Goal: Find specific page/section: Find specific page/section

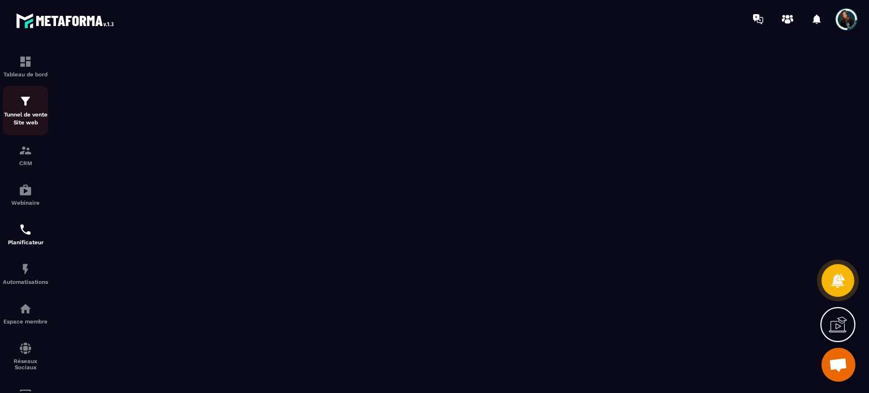
click at [32, 113] on p "Tunnel de vente Site web" at bounding box center [25, 119] width 45 height 16
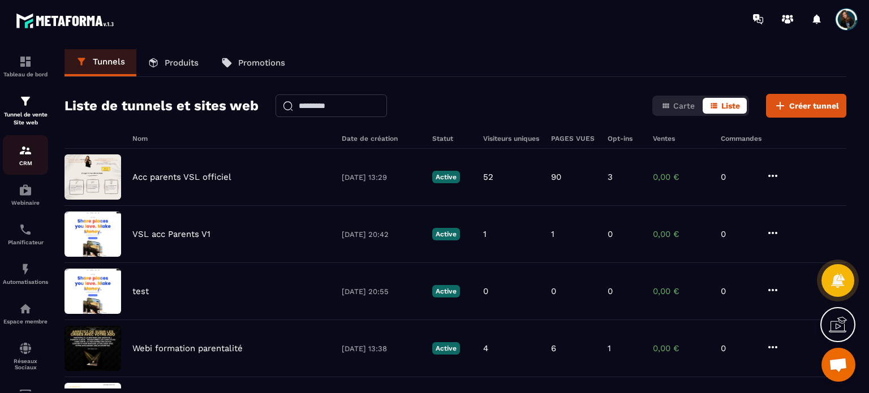
click at [26, 160] on div "CRM" at bounding box center [25, 155] width 45 height 23
